Goal: Task Accomplishment & Management: Manage account settings

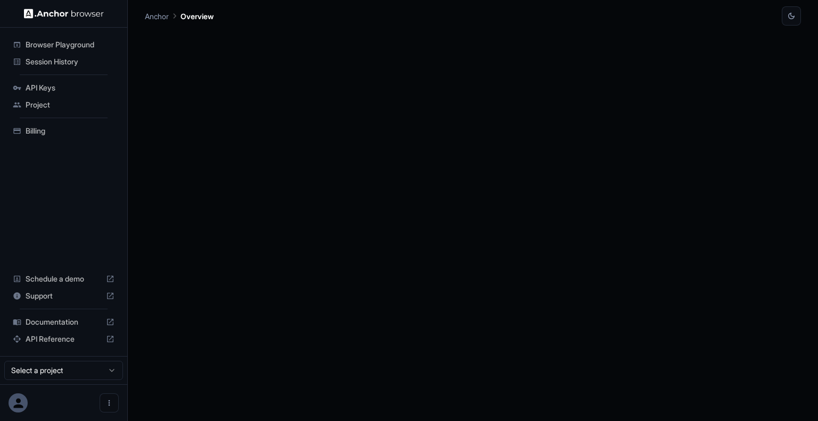
click at [60, 119] on ul "Browser Playground Session History API Keys Project Billing" at bounding box center [63, 88] width 119 height 112
click at [59, 122] on div "Billing" at bounding box center [64, 130] width 110 height 17
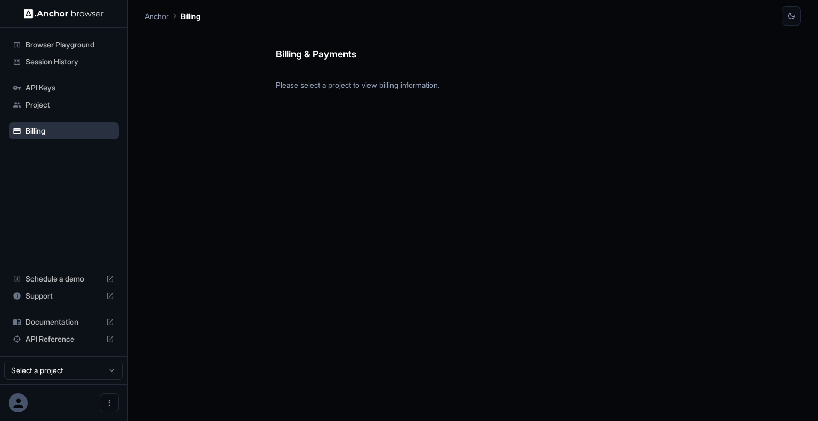
click at [58, 124] on div "Billing" at bounding box center [64, 130] width 110 height 17
